Goal: Task Accomplishment & Management: Manage account settings

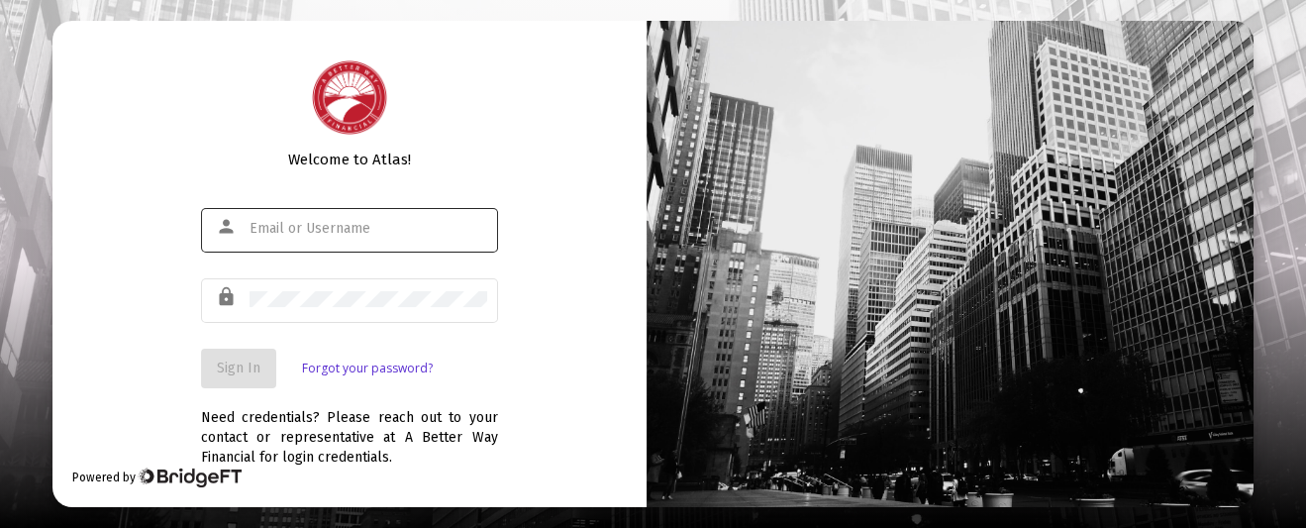
click at [305, 218] on div at bounding box center [369, 228] width 238 height 49
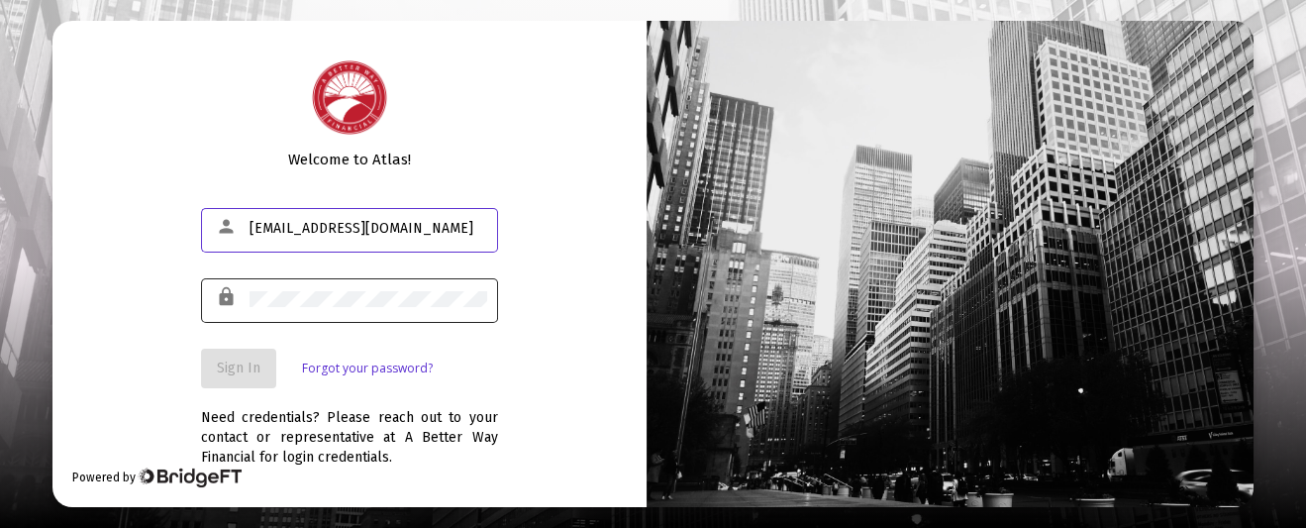
type input "[EMAIL_ADDRESS][DOMAIN_NAME]"
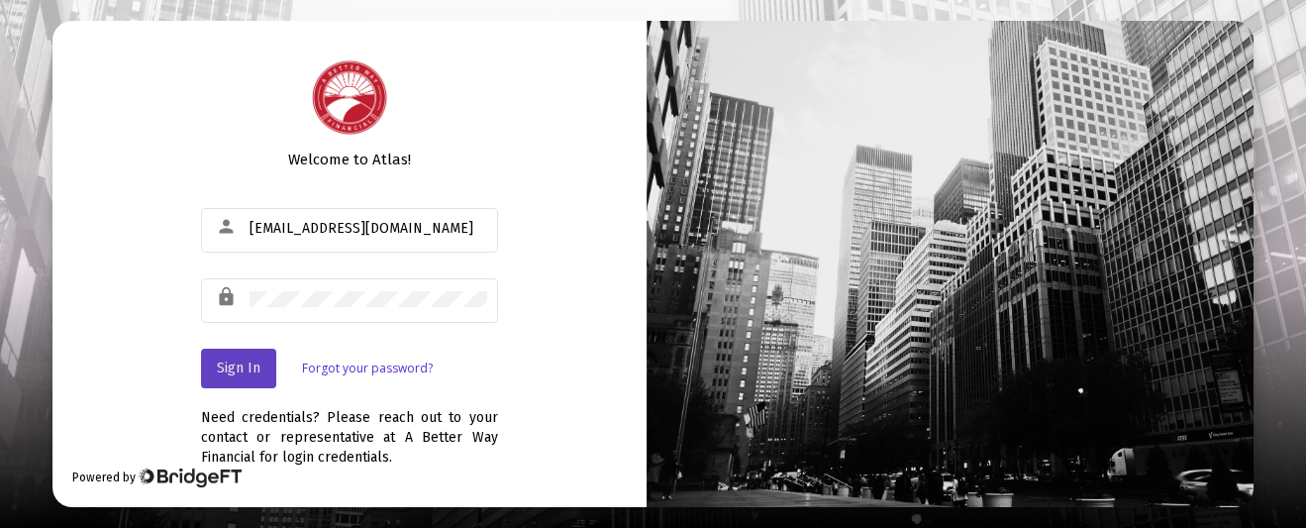
click at [215, 363] on button "Sign In" at bounding box center [238, 369] width 75 height 40
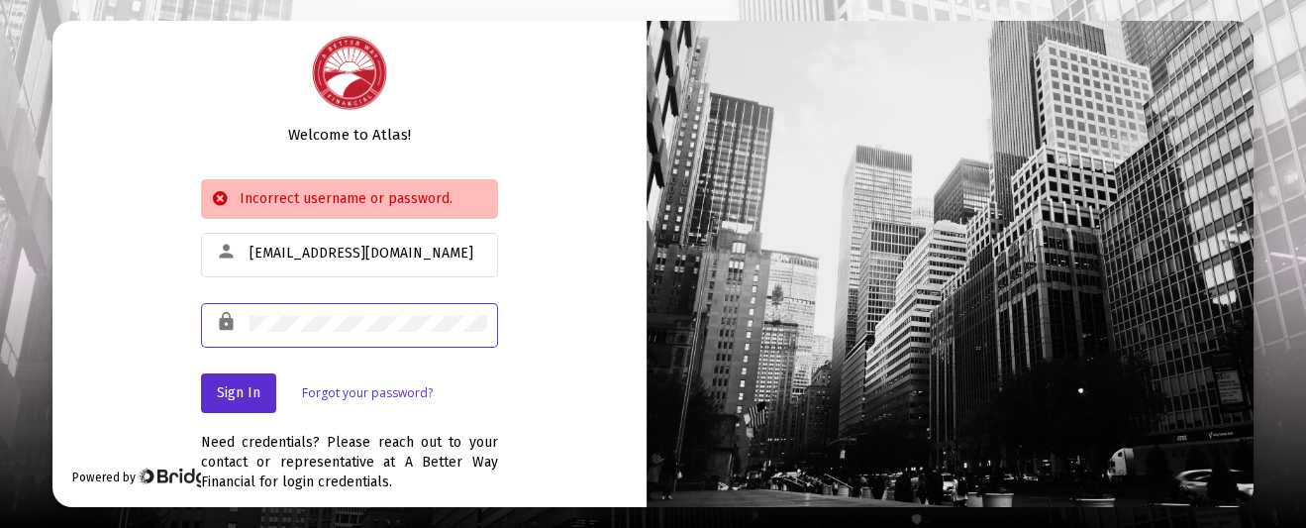
click at [172, 302] on div "Welcome to Atlas! Incorrect username or password. person [EMAIL_ADDRESS][DOMAIN…" at bounding box center [349, 263] width 594 height 485
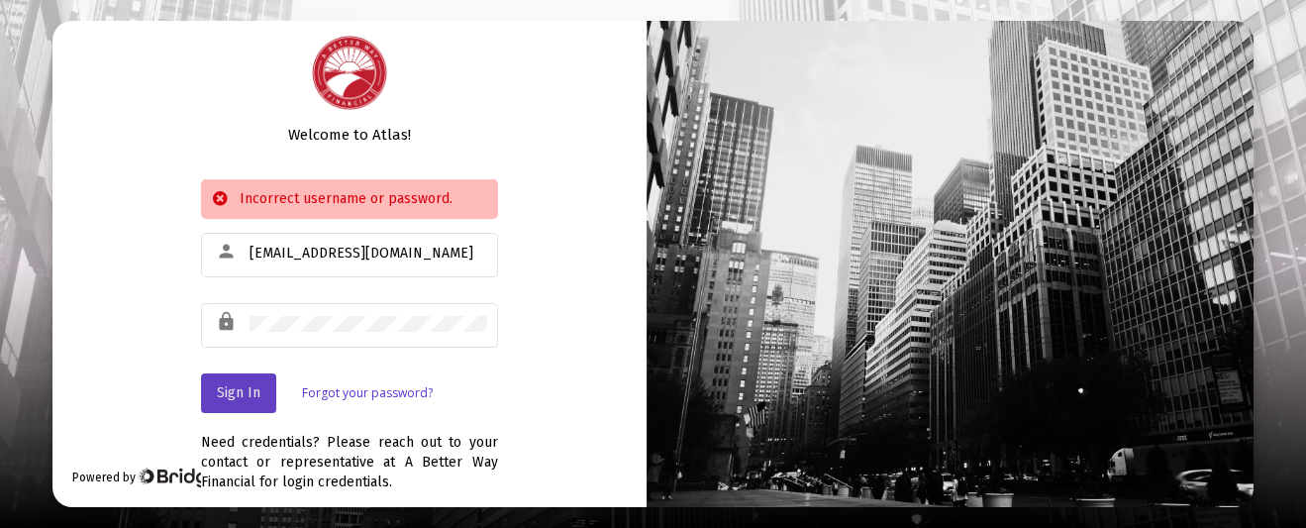
click at [234, 381] on button "Sign In" at bounding box center [238, 393] width 75 height 40
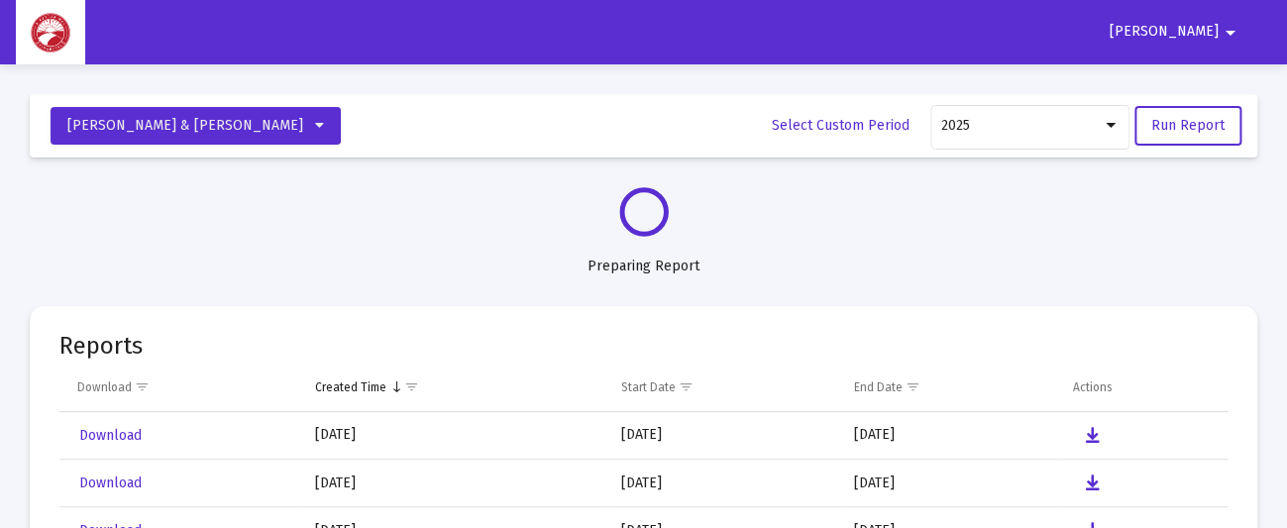
select select "View all"
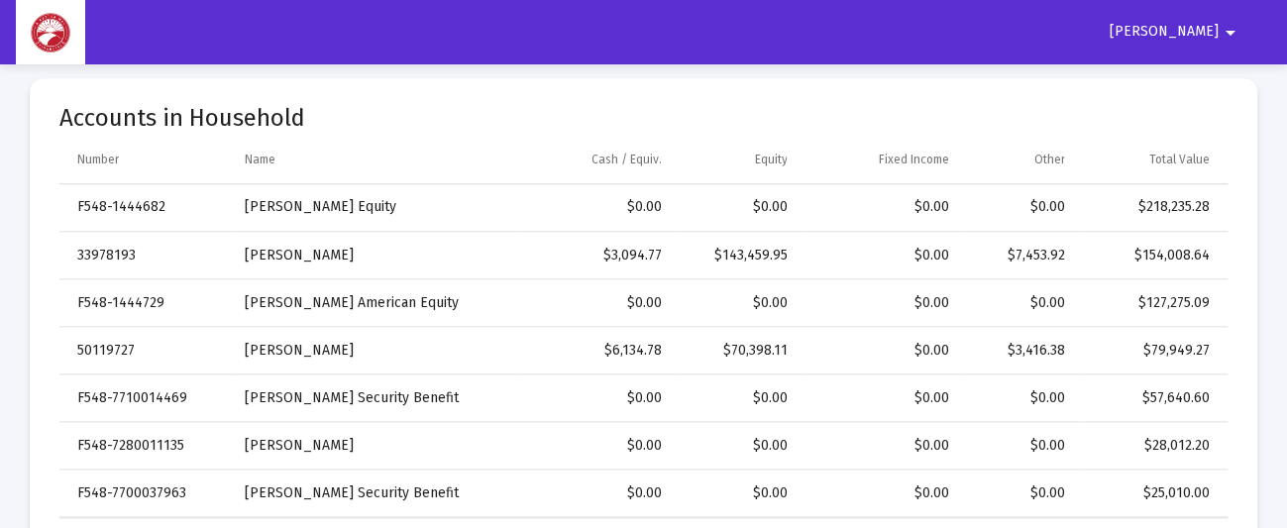
scroll to position [660, 0]
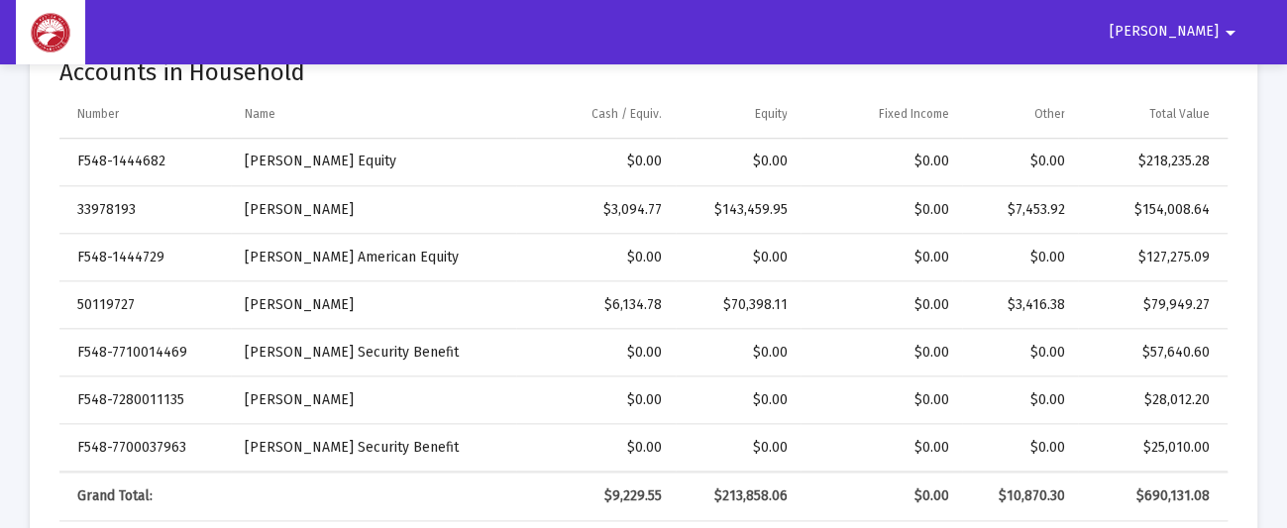
click at [1234, 23] on mat-icon "arrow_drop_down" at bounding box center [1230, 33] width 24 height 40
click at [1217, 76] on button "Logout" at bounding box center [1211, 84] width 111 height 48
